Goal: Task Accomplishment & Management: Manage account settings

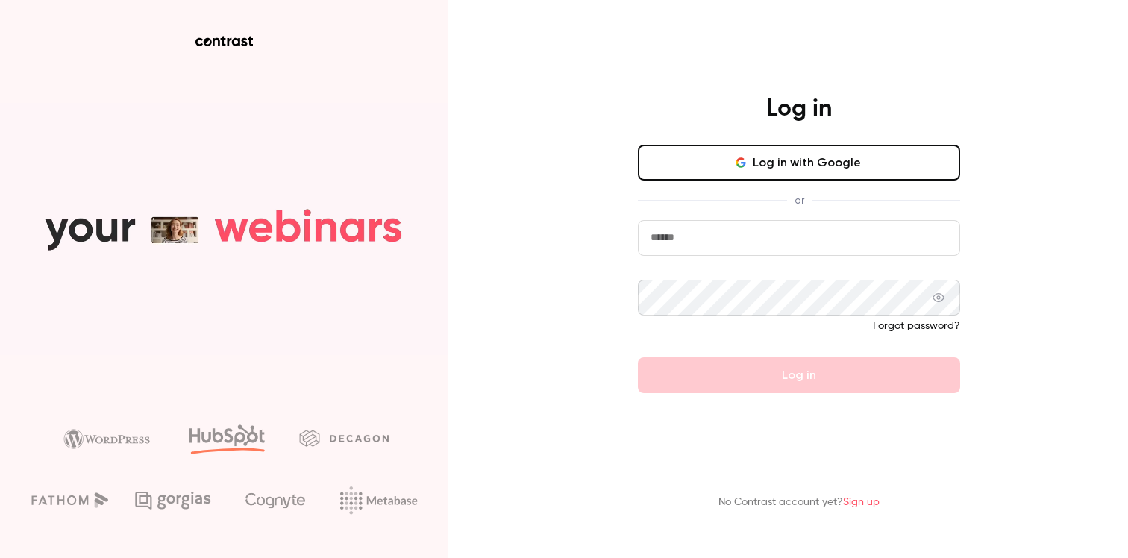
click at [721, 154] on button "Log in with Google" at bounding box center [799, 163] width 322 height 36
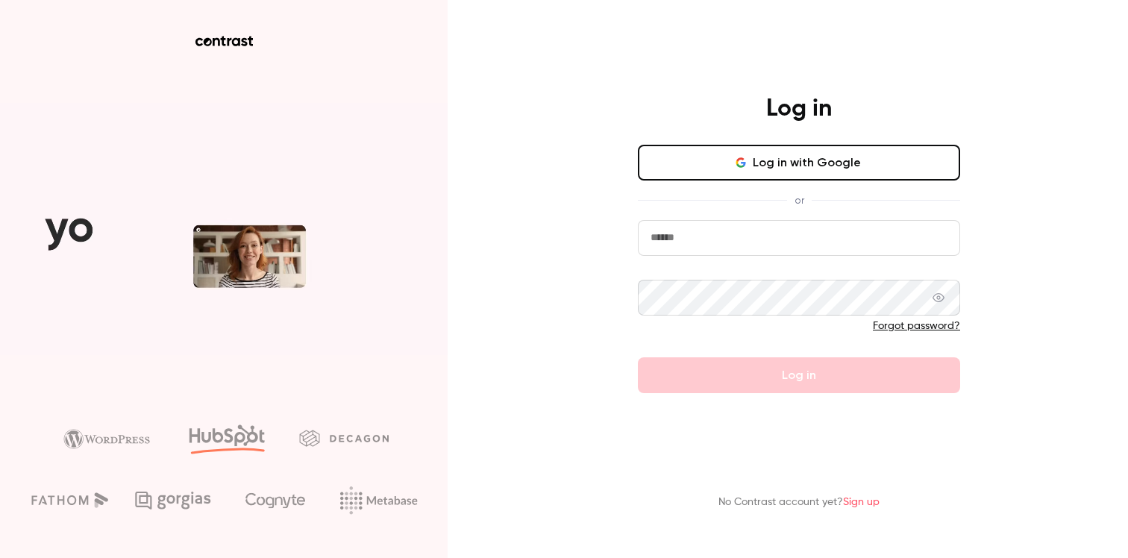
click at [819, 166] on button "Log in with Google" at bounding box center [799, 163] width 322 height 36
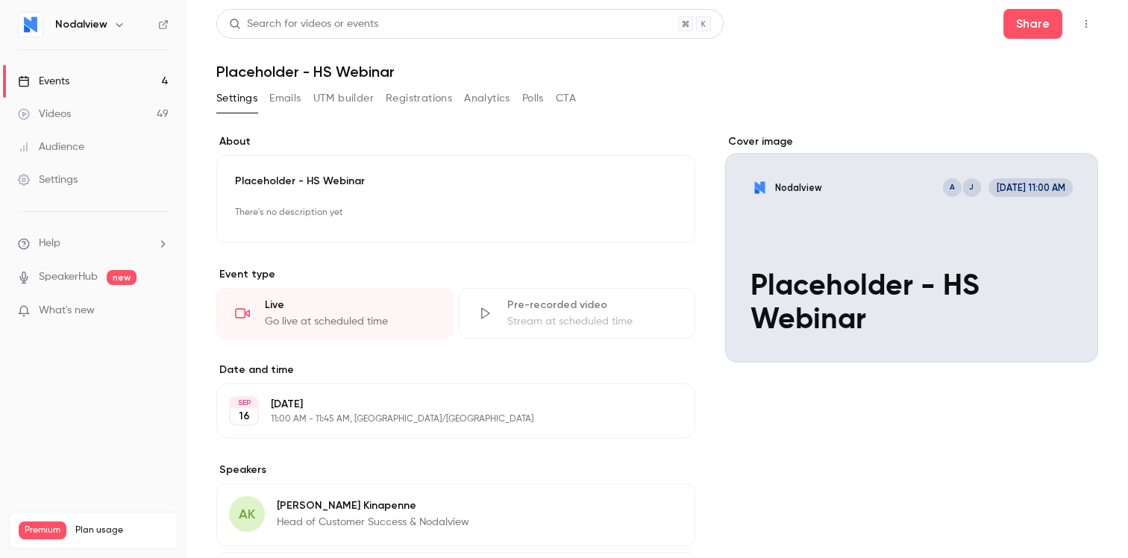
click at [852, 84] on div "**********" at bounding box center [657, 387] width 882 height 756
click at [709, 91] on div "Settings Emails UTM builder Registrations Analytics Polls CTA" at bounding box center [657, 102] width 882 height 30
click at [466, 145] on label "About" at bounding box center [455, 141] width 479 height 15
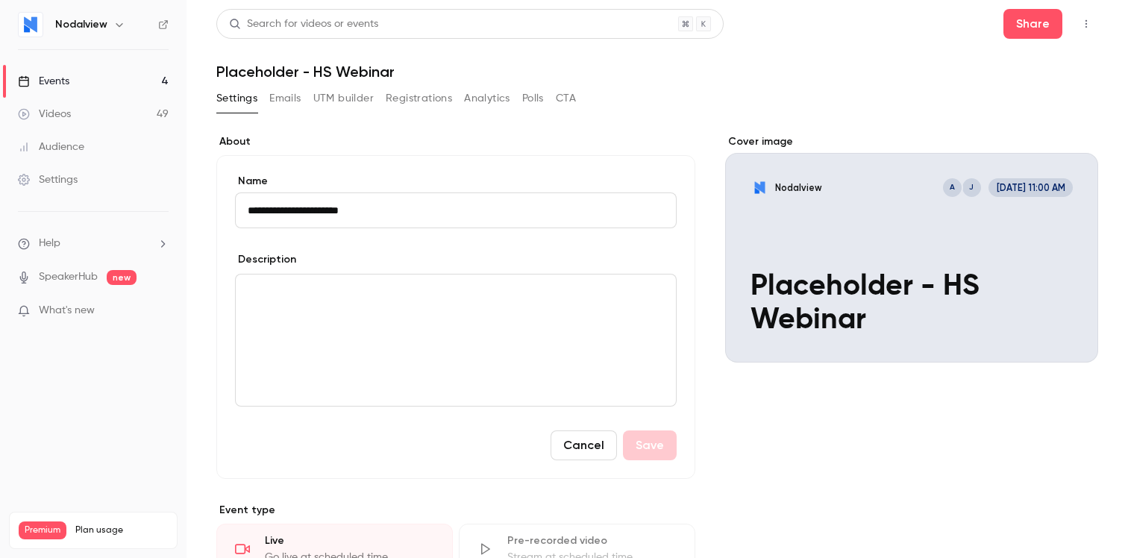
click at [466, 145] on label "About" at bounding box center [455, 141] width 479 height 15
click at [788, 68] on h1 "Placeholder - HS Webinar" at bounding box center [657, 72] width 882 height 18
